Goal: Information Seeking & Learning: Learn about a topic

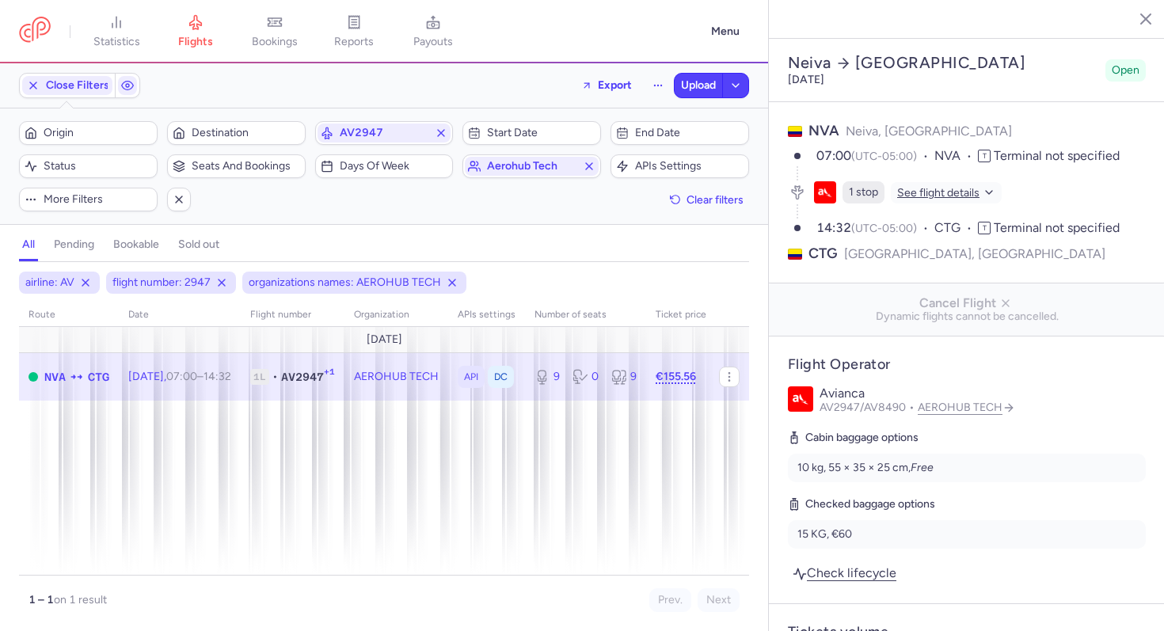
select select "days"
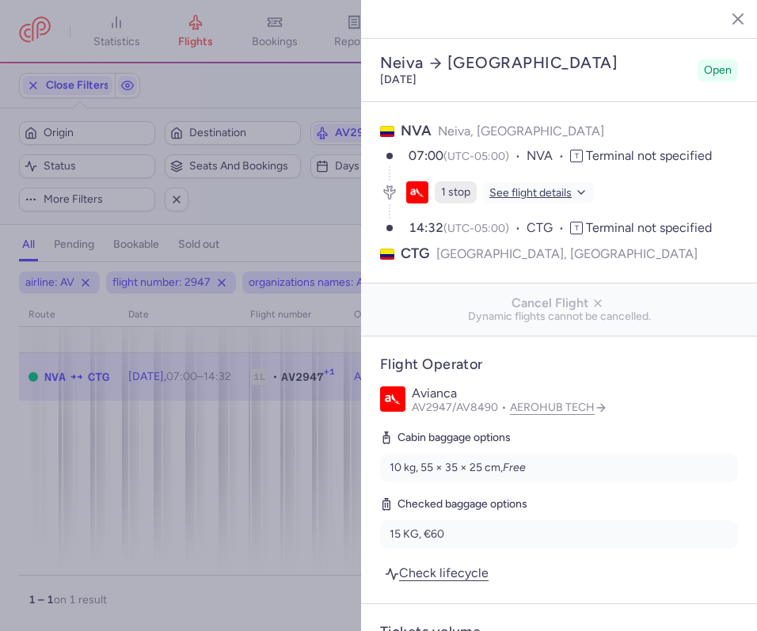
click at [725, 17] on icon "button" at bounding box center [726, 18] width 16 height 16
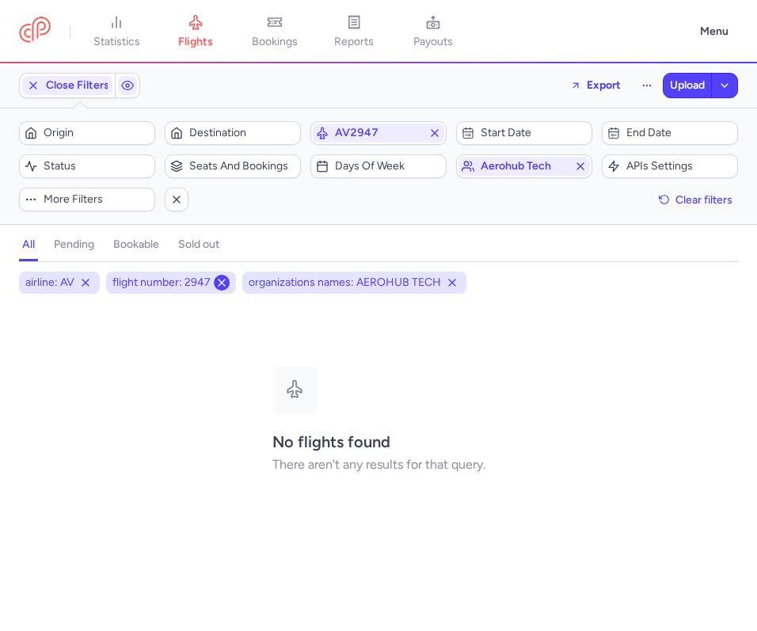
click at [223, 281] on icon at bounding box center [221, 282] width 13 height 13
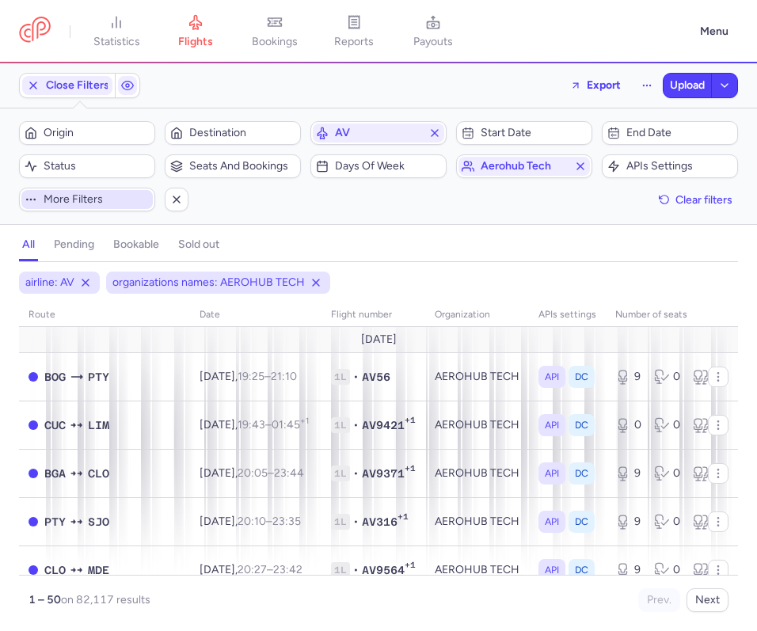
click at [127, 199] on span "More filters" at bounding box center [97, 199] width 106 height 13
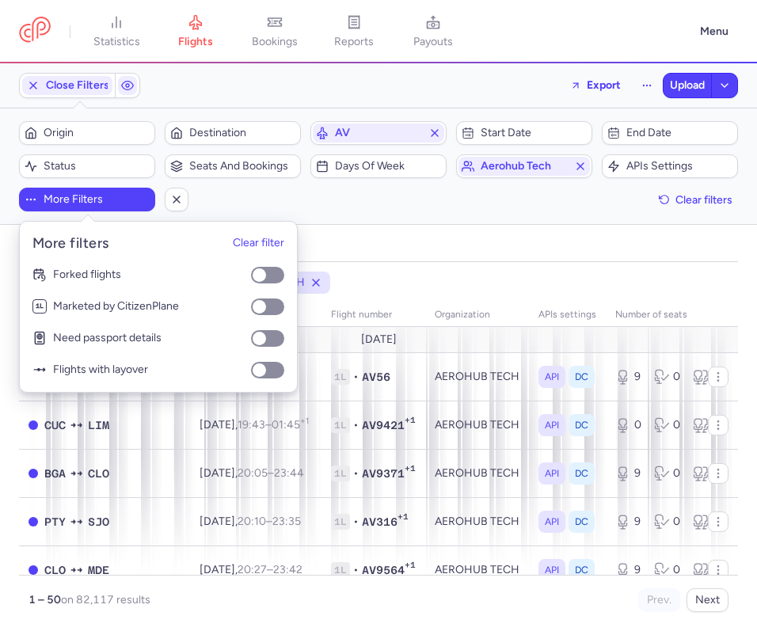
click at [398, 230] on div "all pending bookable sold out 2" at bounding box center [378, 245] width 719 height 34
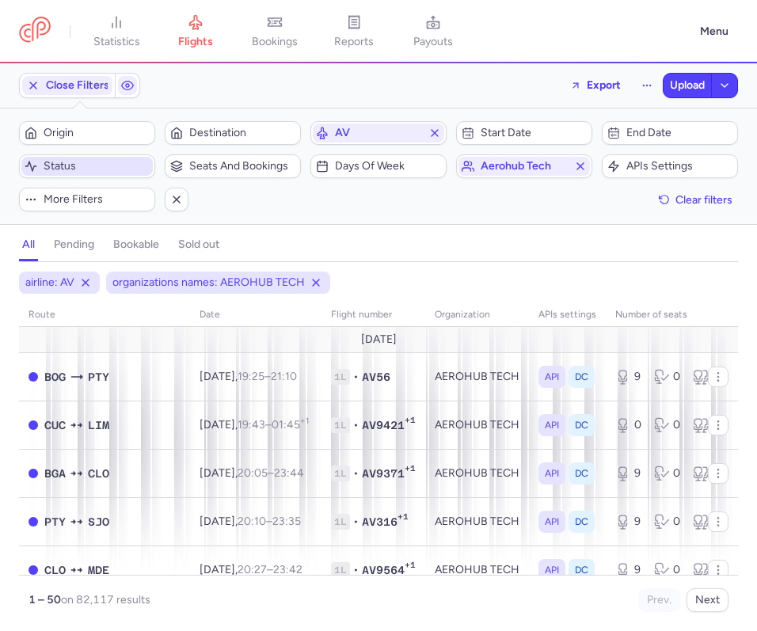
click at [122, 171] on span "Status" at bounding box center [97, 166] width 106 height 13
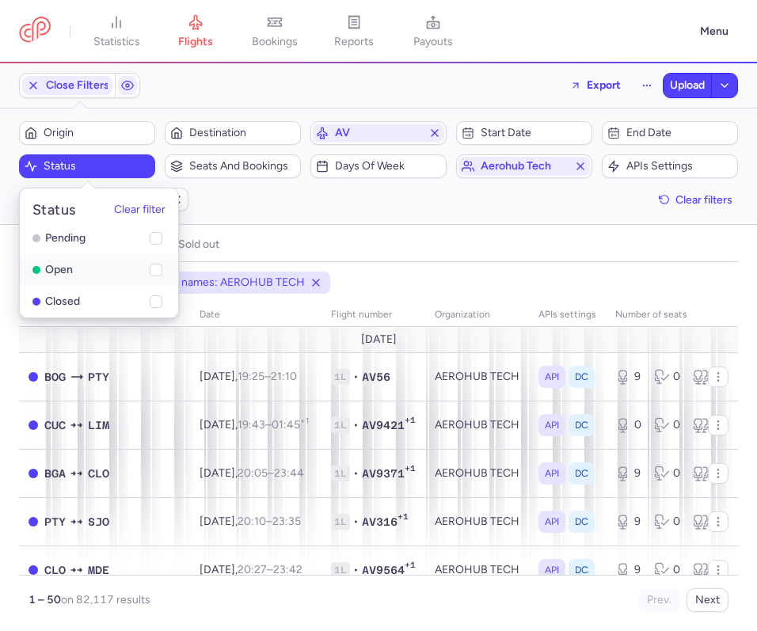
click at [162, 286] on li "open" at bounding box center [99, 302] width 158 height 32
checkbox input "true"
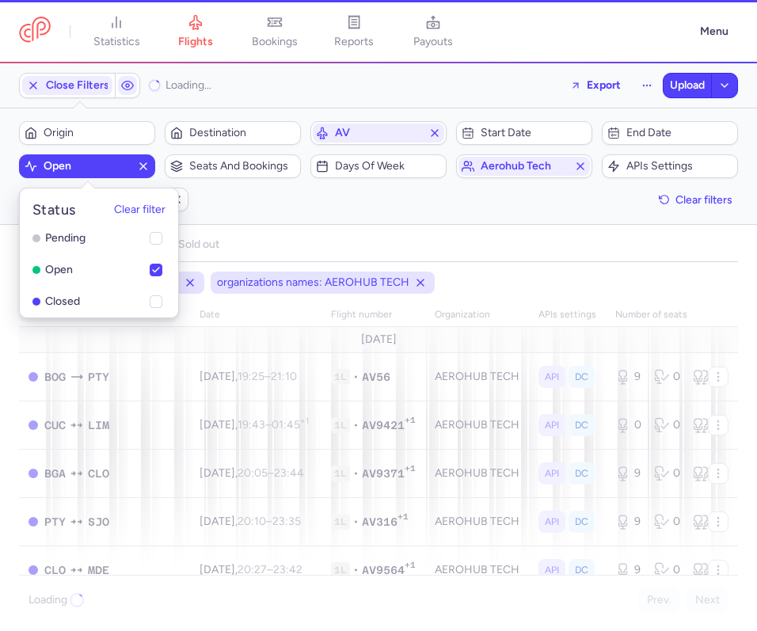
click at [277, 230] on div "all pending bookable sold out 3" at bounding box center [378, 245] width 719 height 34
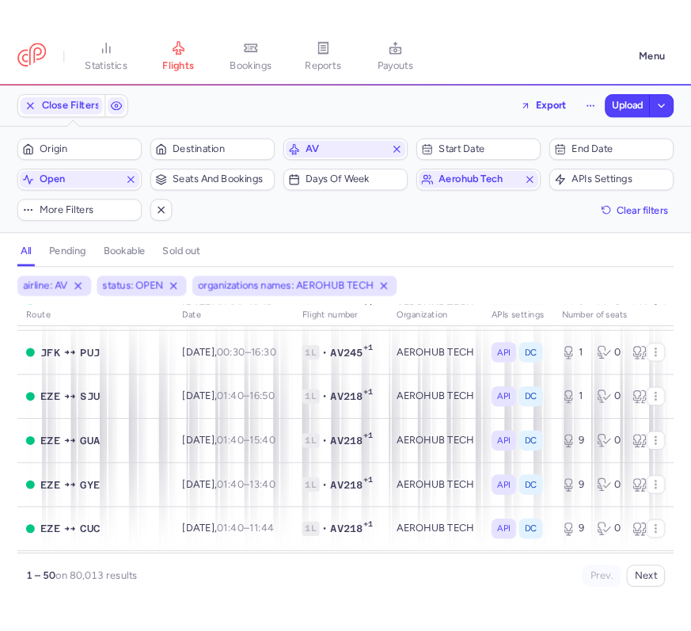
scroll to position [2193, 0]
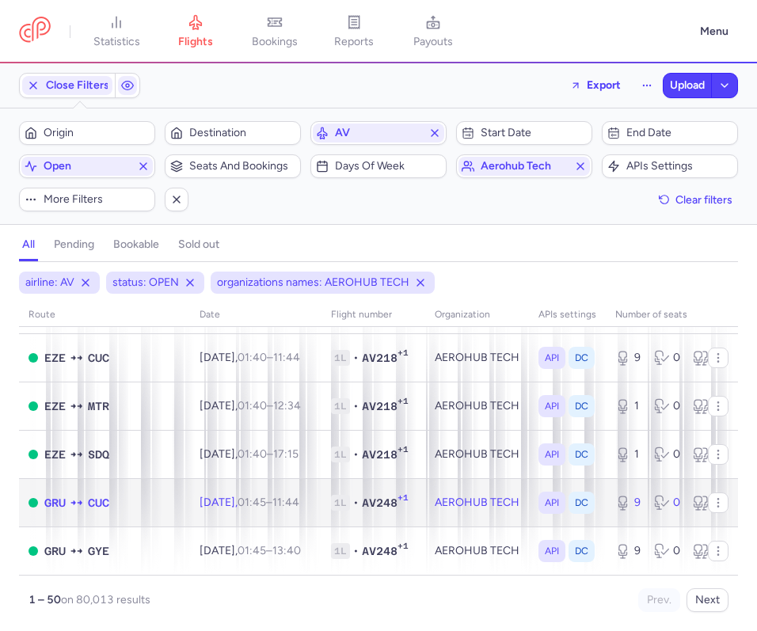
click at [425, 501] on td "AEROHUB TECH" at bounding box center [477, 502] width 104 height 48
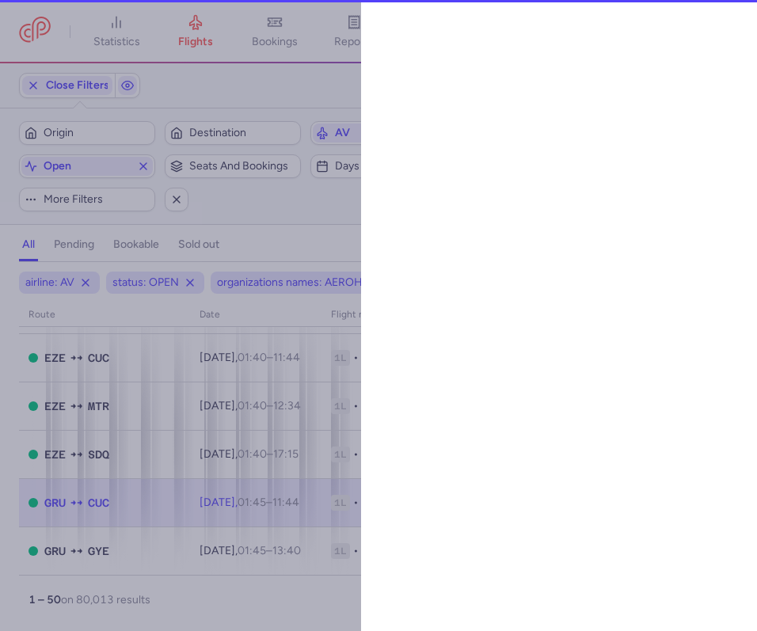
select select "days"
